Goal: Information Seeking & Learning: Learn about a topic

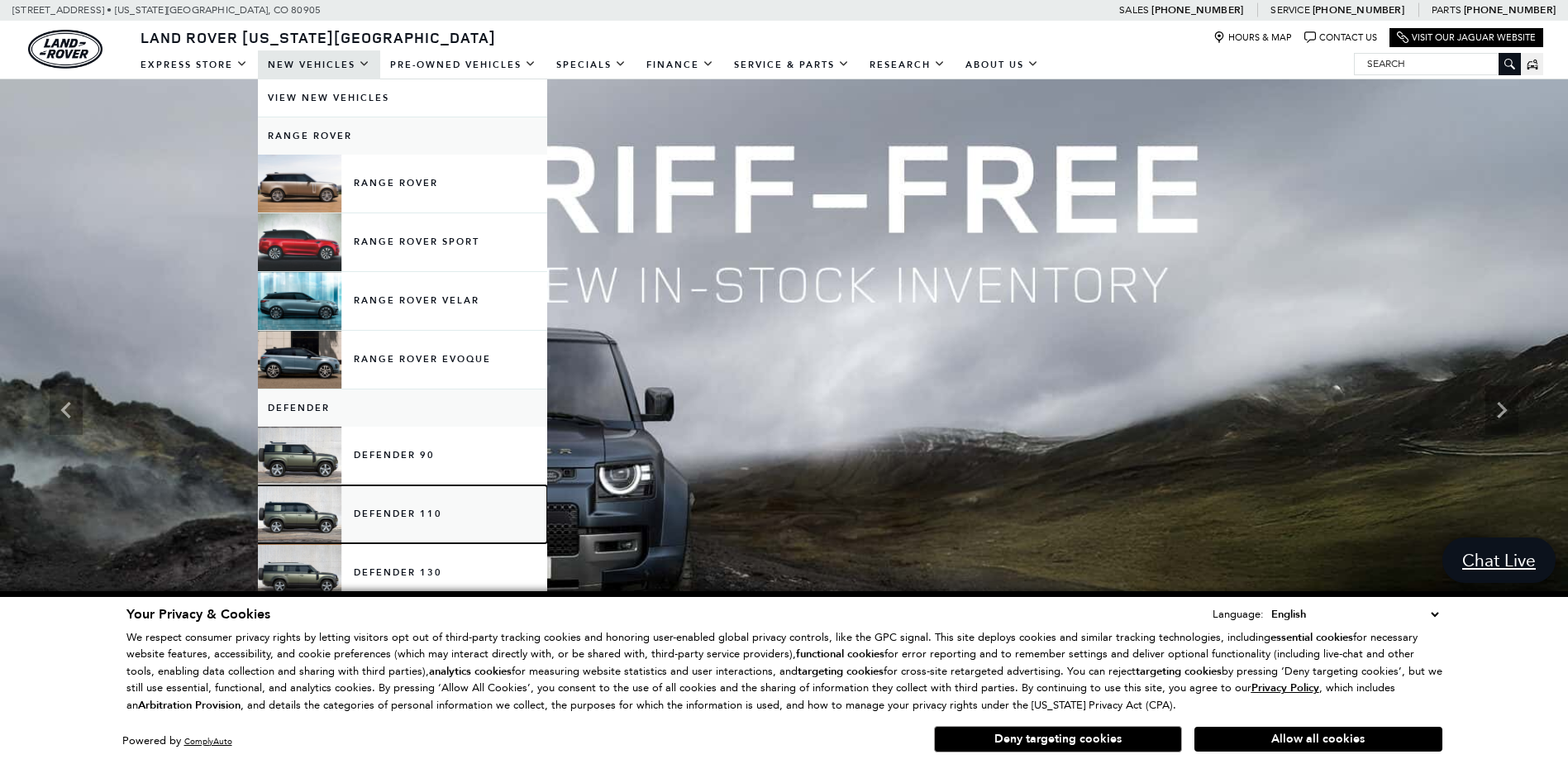
click at [369, 516] on link "Defender 110" at bounding box center [402, 513] width 289 height 58
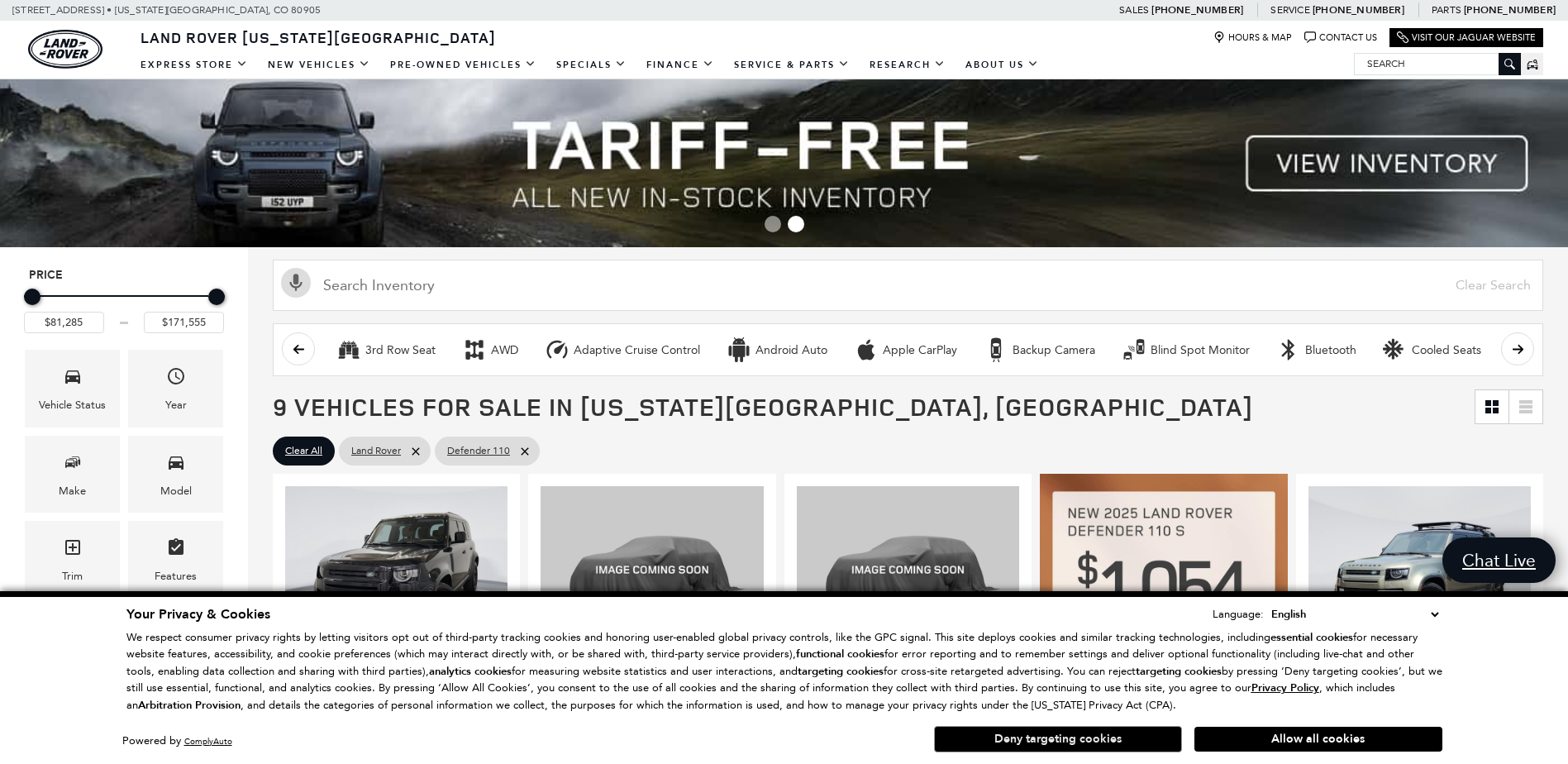
click at [1113, 736] on button "Deny targeting cookies" at bounding box center [1057, 739] width 248 height 27
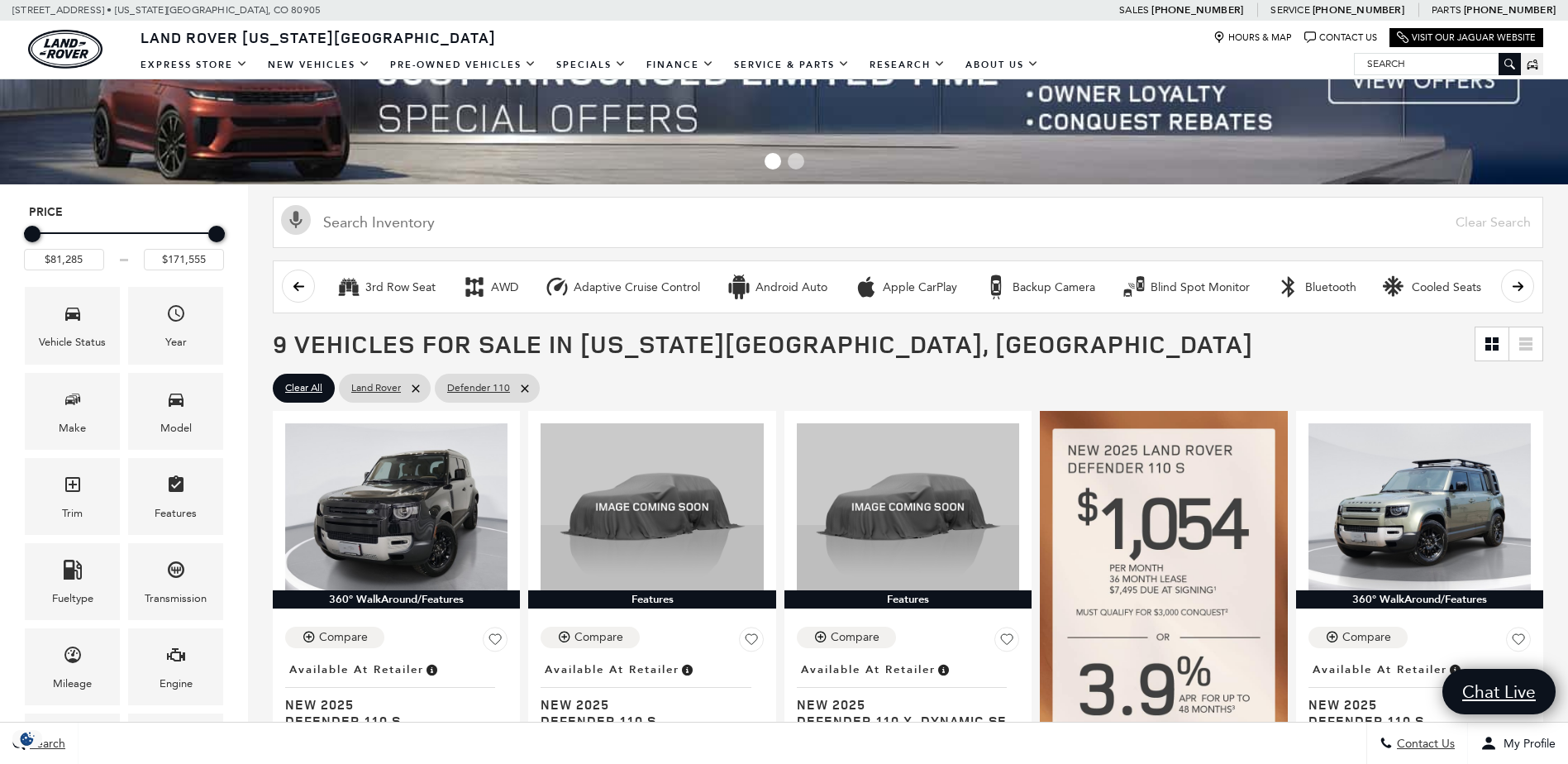
scroll to position [66, 0]
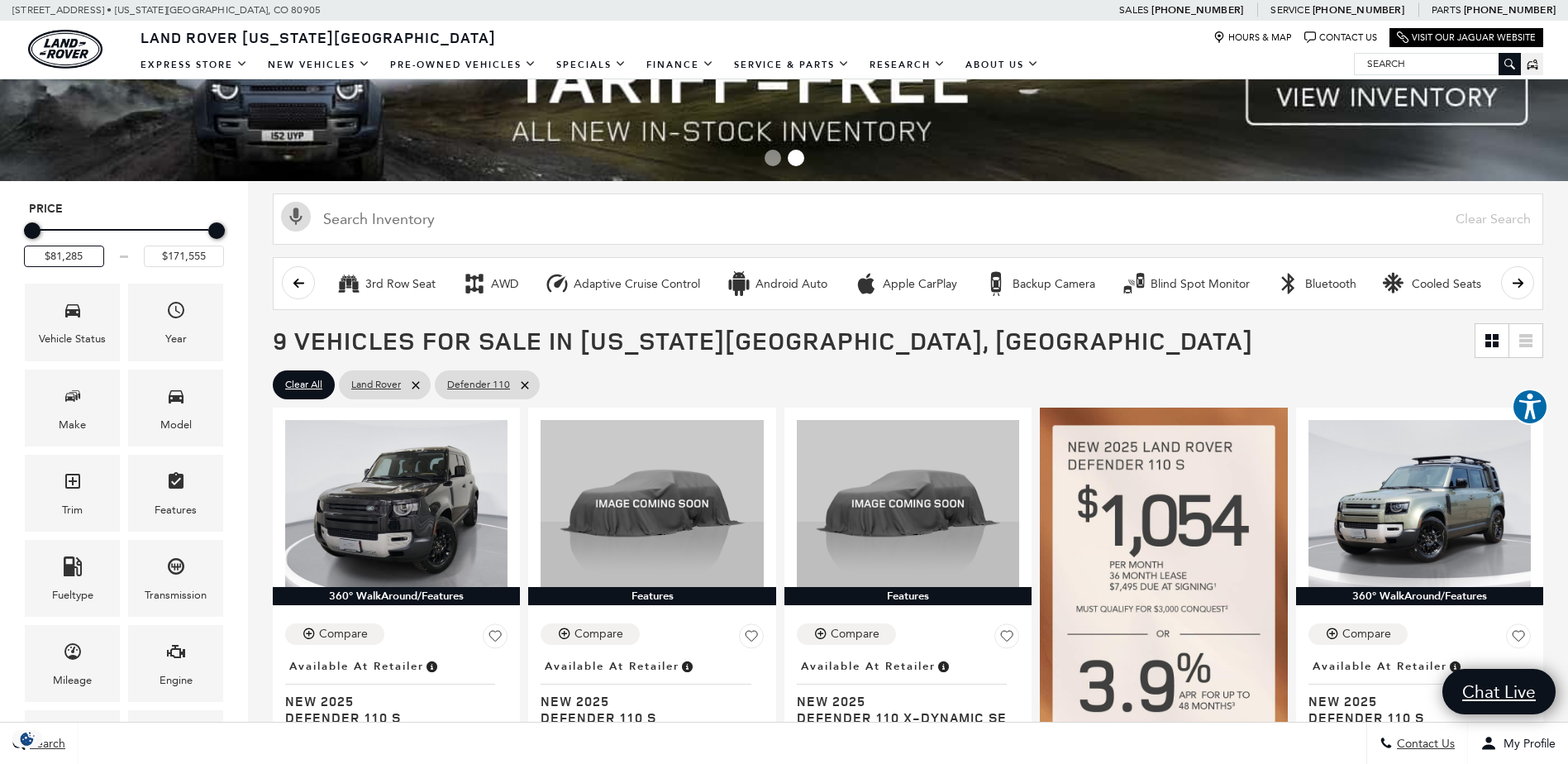
click at [92, 254] on input "$81,285" at bounding box center [64, 256] width 80 height 22
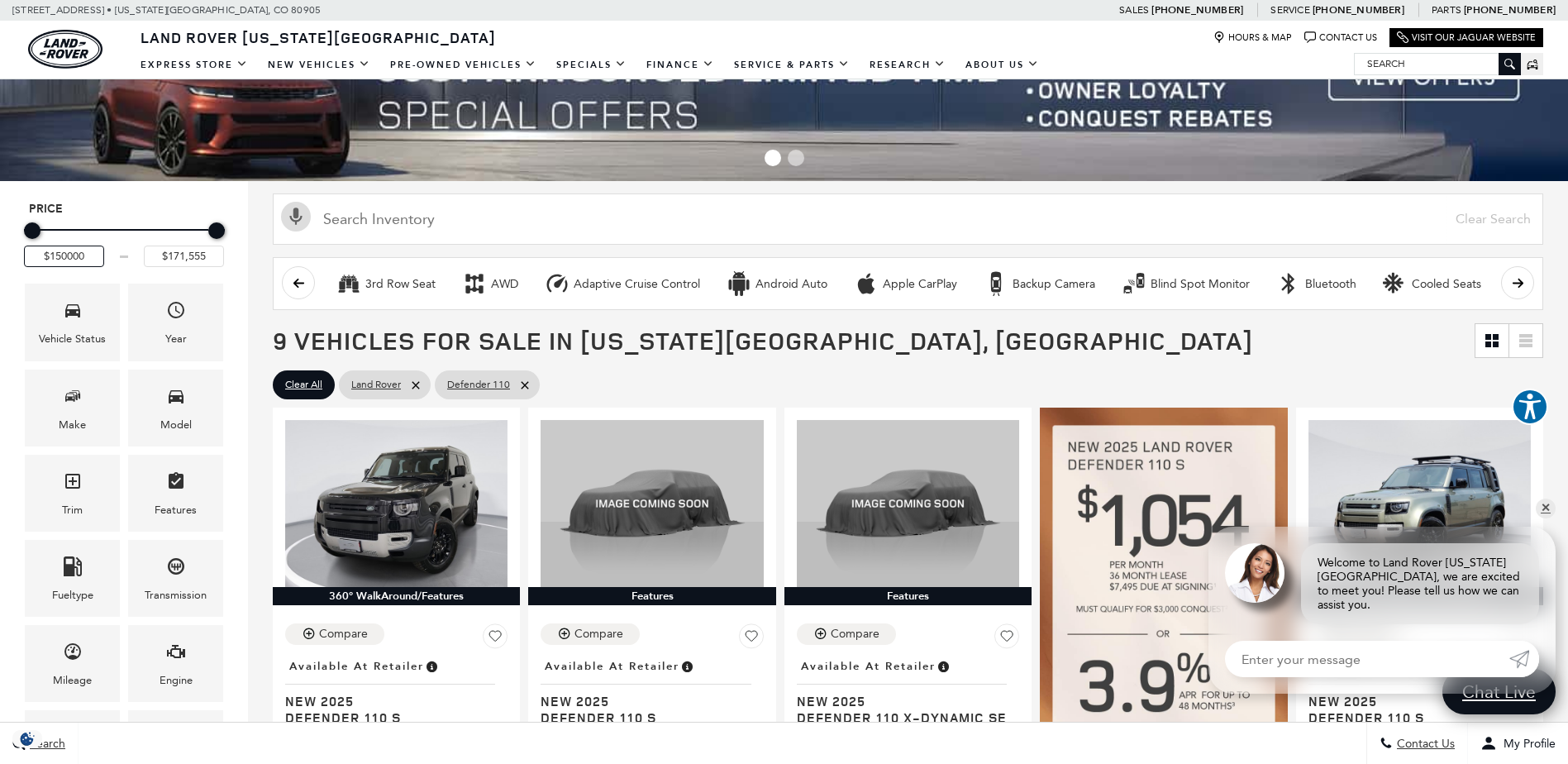
type input "$150,000"
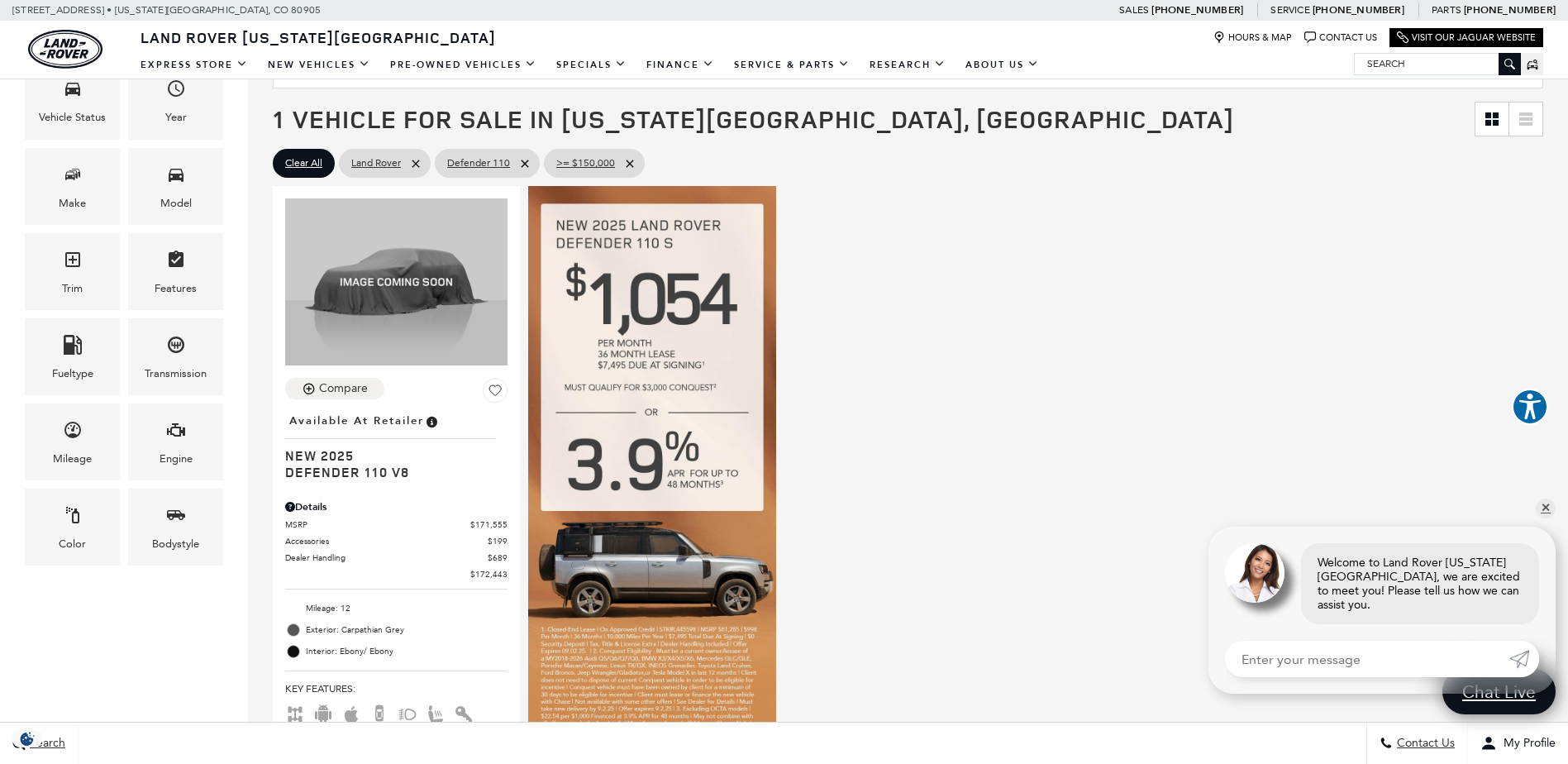
scroll to position [297, 0]
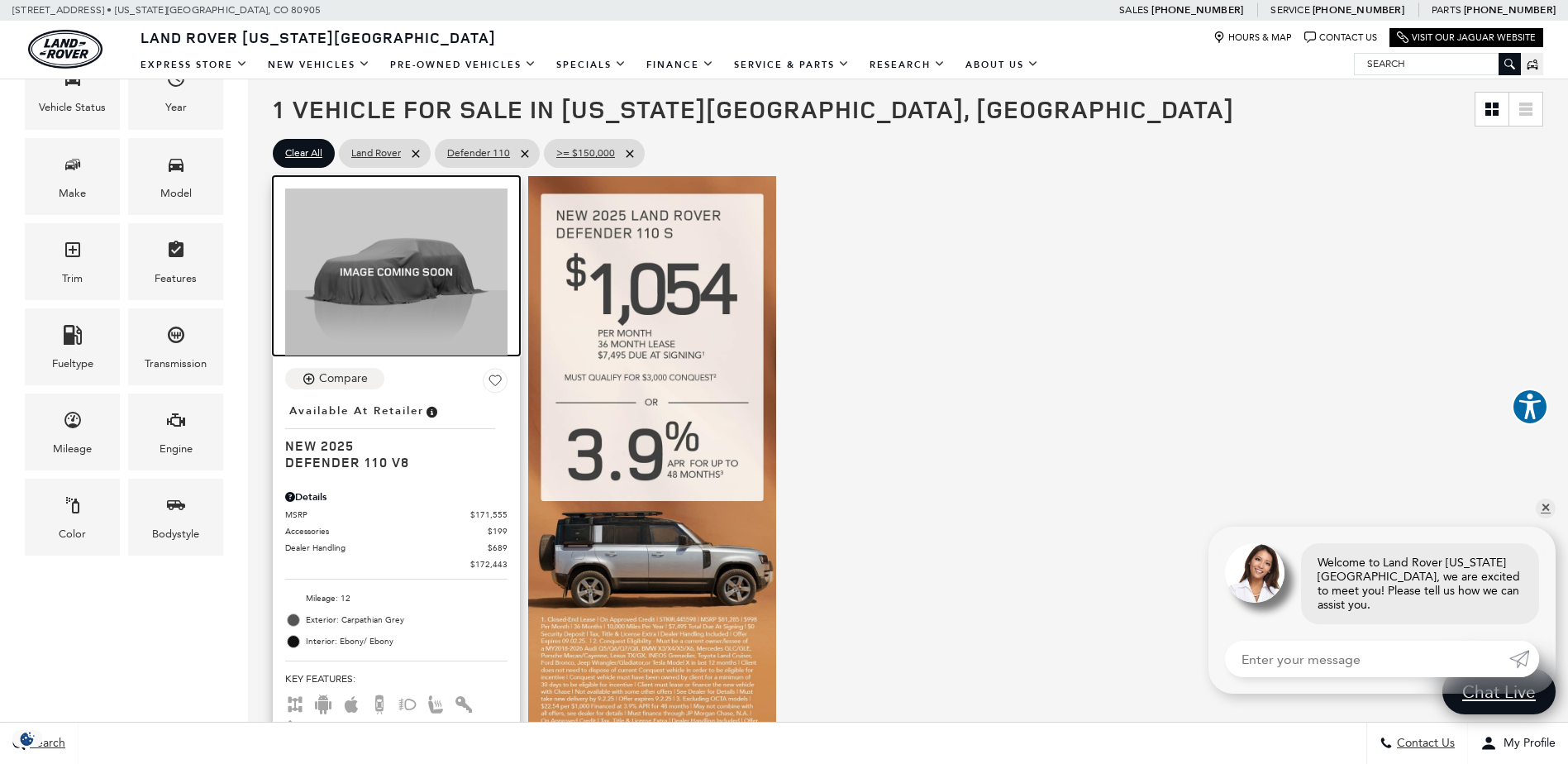
click at [427, 270] on img at bounding box center [396, 272] width 222 height 167
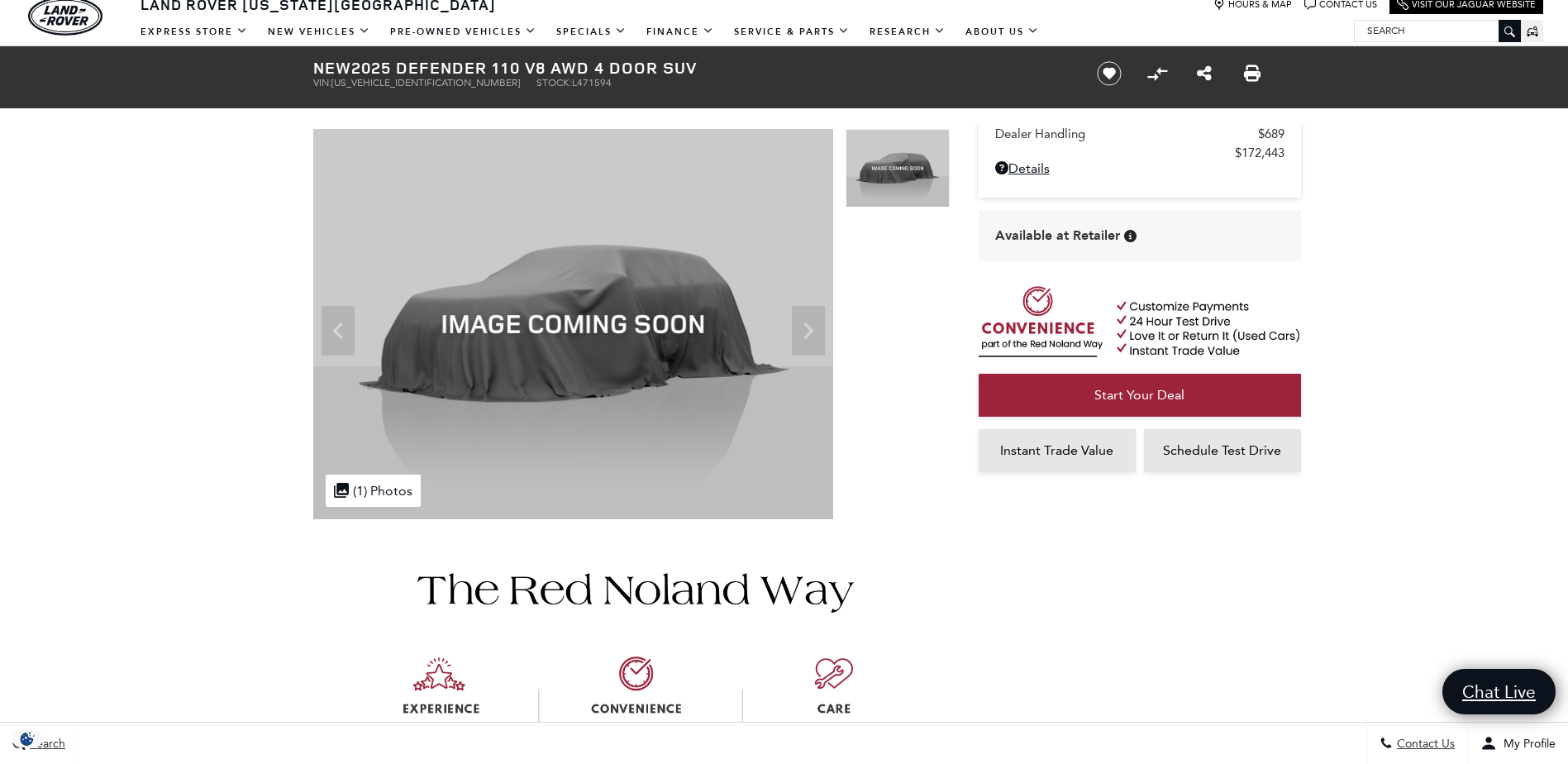
scroll to position [144, 0]
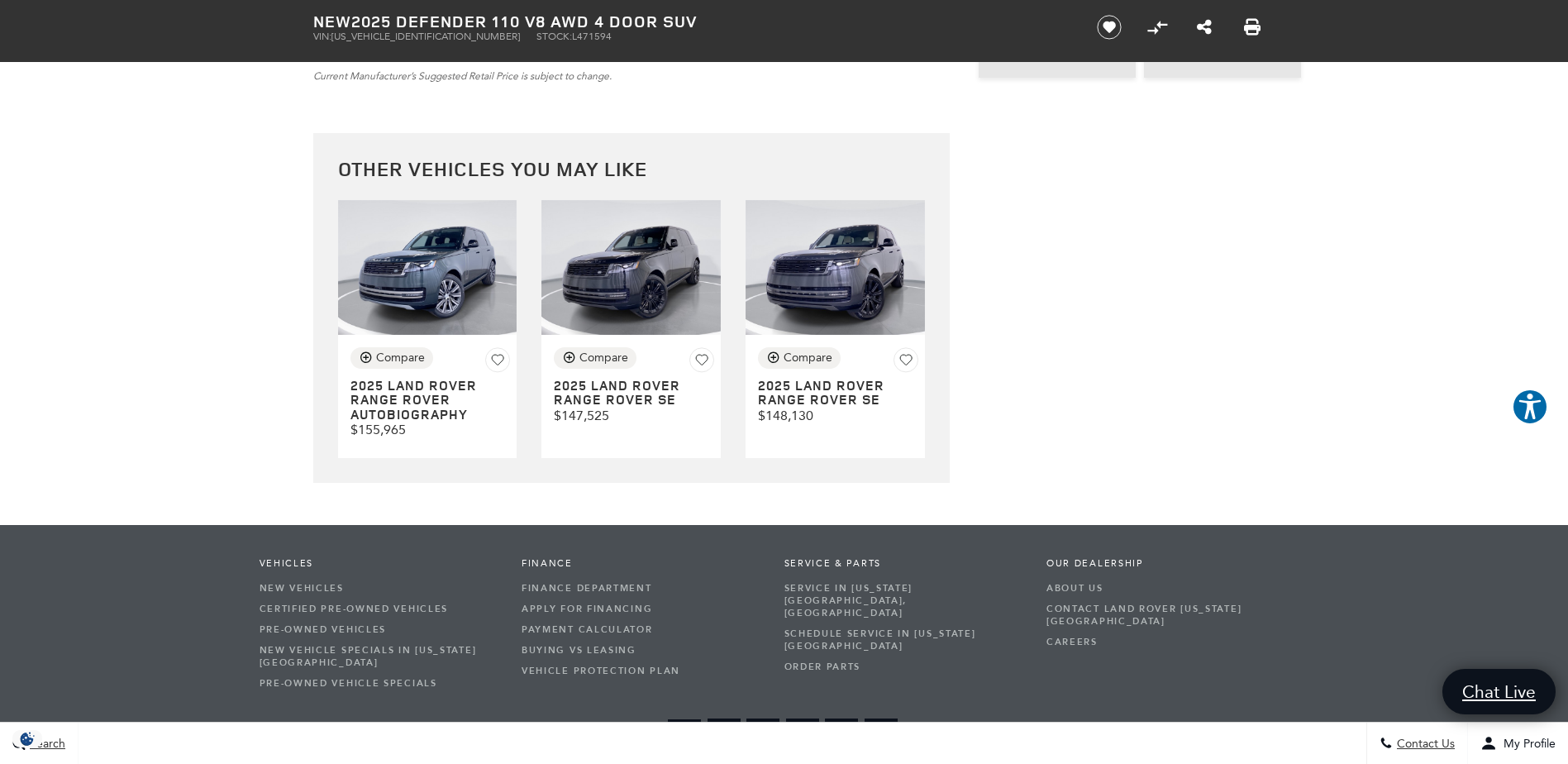
scroll to position [4729, 0]
